Goal: Task Accomplishment & Management: Complete application form

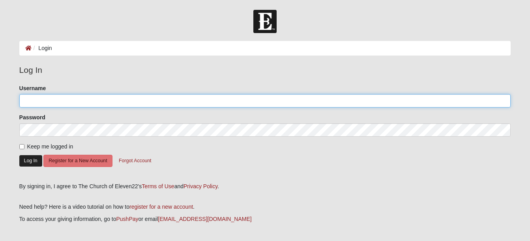
type input "TCGator"
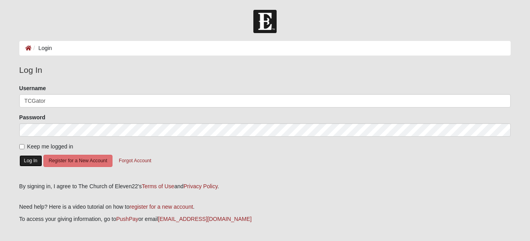
click at [28, 159] on button "Log In" at bounding box center [30, 160] width 23 height 11
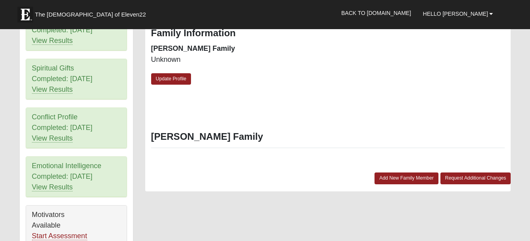
scroll to position [426, 0]
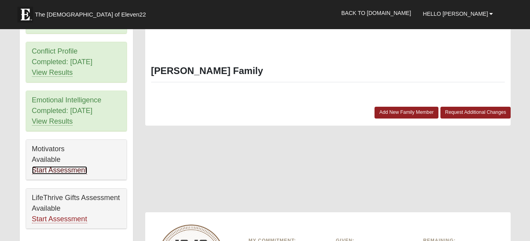
click at [57, 168] on link "Start Assessment" at bounding box center [59, 170] width 55 height 8
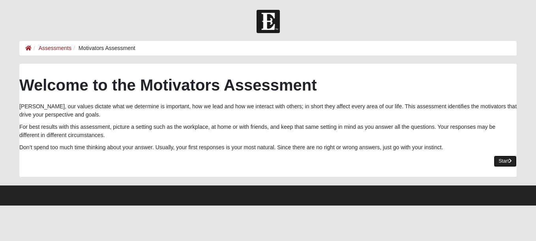
click at [506, 158] on link "Start" at bounding box center [505, 161] width 23 height 11
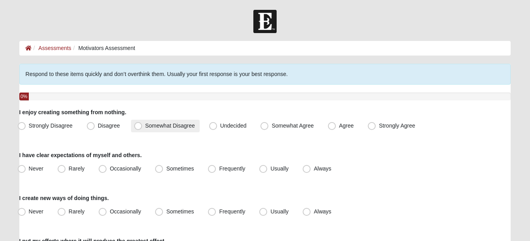
click at [142, 128] on label "Somewhat Disagree" at bounding box center [165, 126] width 69 height 13
click at [142, 128] on input "Somewhat Disagree" at bounding box center [139, 125] width 5 height 5
radio input "true"
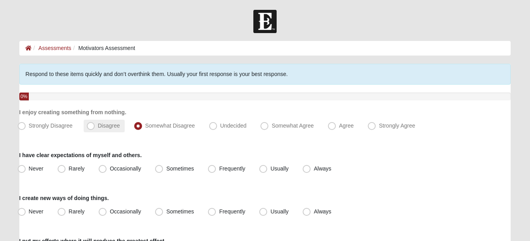
click at [95, 124] on label "Disagree" at bounding box center [104, 126] width 41 height 13
click at [95, 124] on input "Disagree" at bounding box center [92, 125] width 5 height 5
radio input "true"
click at [223, 174] on label "Frequently" at bounding box center [227, 169] width 45 height 13
click at [216, 172] on input "Frequently" at bounding box center [213, 168] width 5 height 5
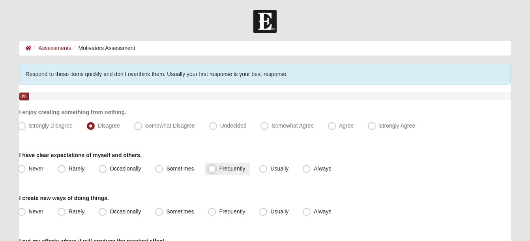
radio input "true"
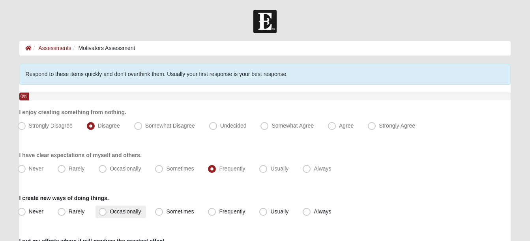
click at [134, 208] on label "Occasionally" at bounding box center [120, 212] width 50 height 13
click at [107, 209] on input "Occasionally" at bounding box center [104, 211] width 5 height 5
radio input "true"
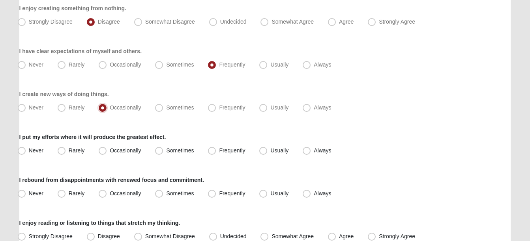
scroll to position [99, 0]
